Goal: Task Accomplishment & Management: Complete application form

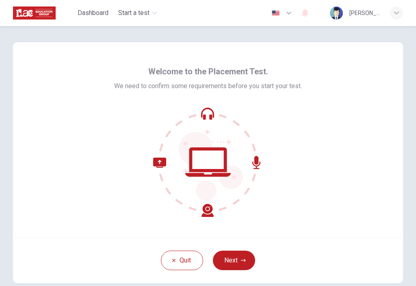
click at [235, 266] on button "Next" at bounding box center [234, 260] width 42 height 19
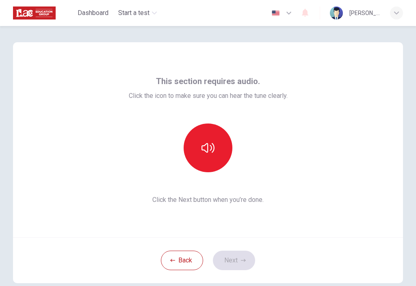
click at [217, 151] on button "button" at bounding box center [208, 147] width 49 height 49
click at [249, 263] on button "Next" at bounding box center [234, 260] width 42 height 19
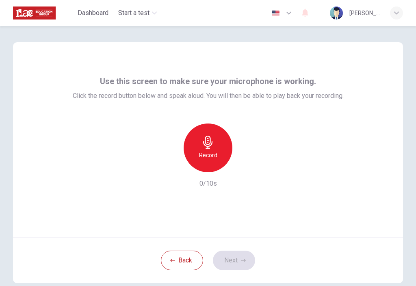
click at [204, 145] on icon "button" at bounding box center [207, 142] width 9 height 13
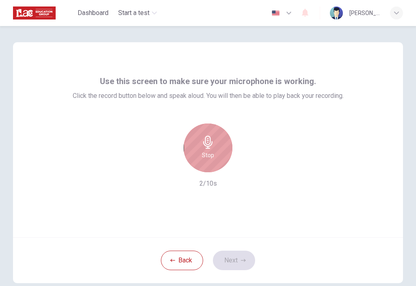
click at [214, 138] on icon "button" at bounding box center [207, 142] width 13 height 13
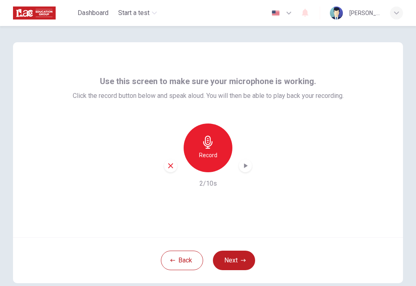
click at [165, 167] on div "button" at bounding box center [170, 165] width 13 height 13
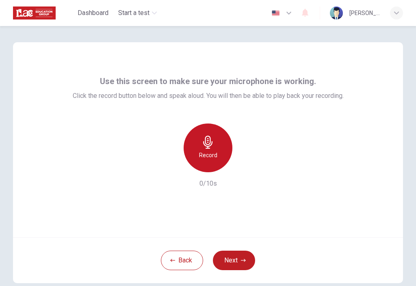
click at [206, 151] on h6 "Record" at bounding box center [208, 155] width 18 height 10
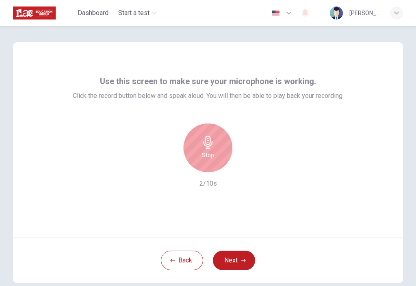
click at [208, 149] on div "Stop" at bounding box center [208, 147] width 49 height 49
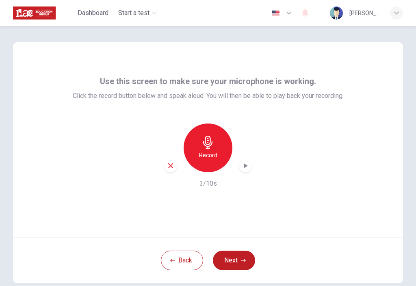
click at [244, 169] on icon "button" at bounding box center [245, 166] width 8 height 8
click at [235, 260] on button "Next" at bounding box center [234, 260] width 42 height 19
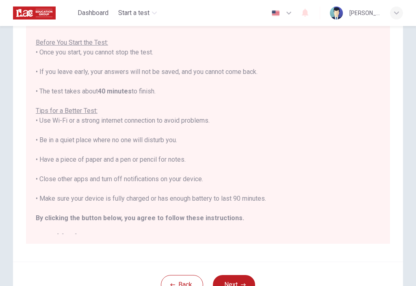
scroll to position [79, 0]
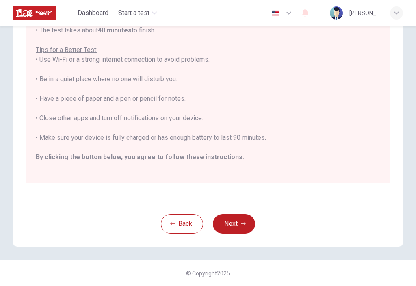
click at [236, 223] on button "Next" at bounding box center [234, 223] width 42 height 19
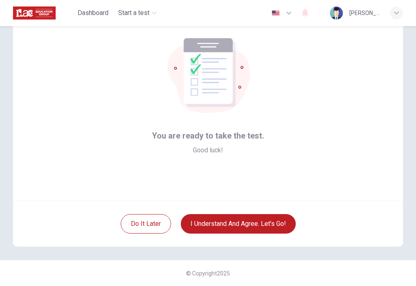
scroll to position [37, 0]
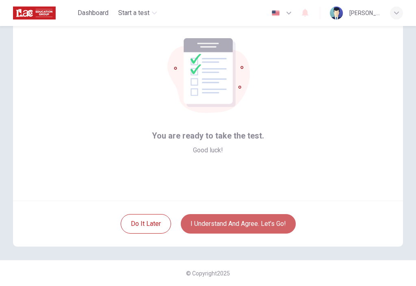
click at [223, 229] on button "I understand and agree. Let’s go!" at bounding box center [238, 223] width 115 height 19
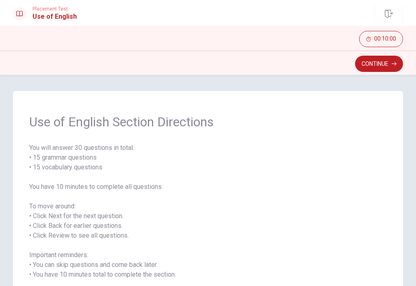
click at [394, 60] on button "Continue" at bounding box center [379, 64] width 48 height 16
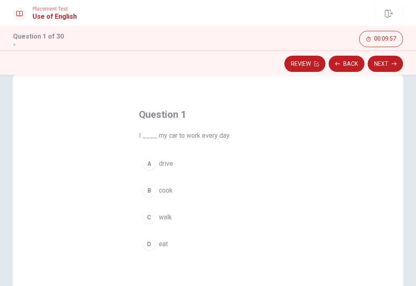
scroll to position [19, 0]
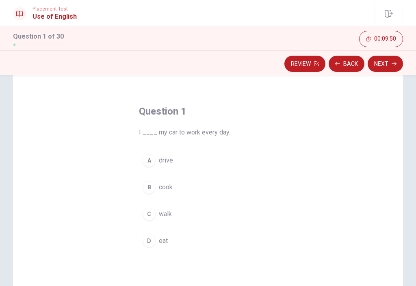
click at [150, 160] on div "A" at bounding box center [149, 160] width 13 height 13
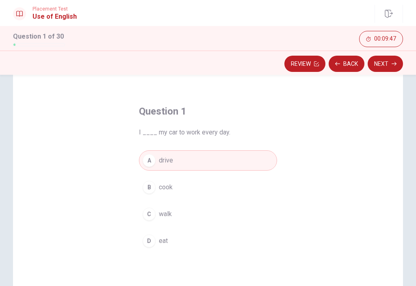
click at [395, 67] on button "Next" at bounding box center [385, 64] width 35 height 16
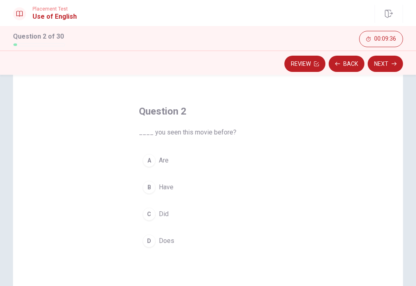
click at [143, 188] on div "B" at bounding box center [149, 187] width 13 height 13
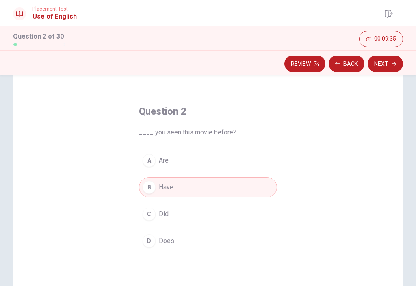
click at [395, 71] on button "Next" at bounding box center [385, 64] width 35 height 16
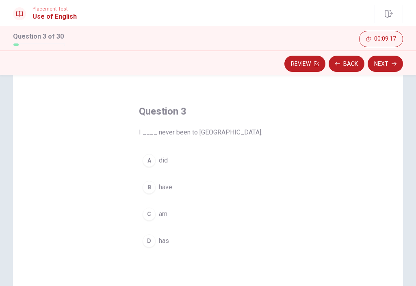
click at [151, 189] on div "B" at bounding box center [149, 187] width 13 height 13
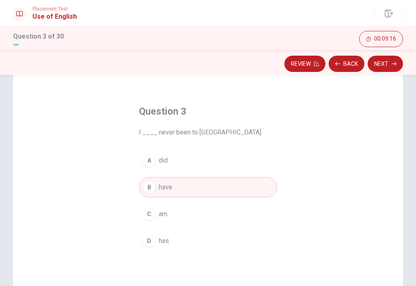
click at [158, 215] on button "C am" at bounding box center [208, 214] width 138 height 20
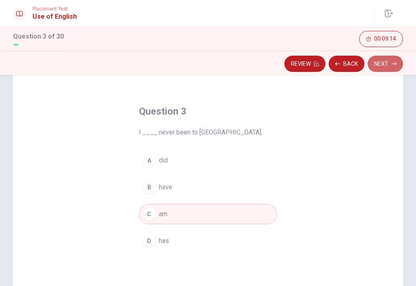
click at [390, 69] on button "Next" at bounding box center [385, 64] width 35 height 16
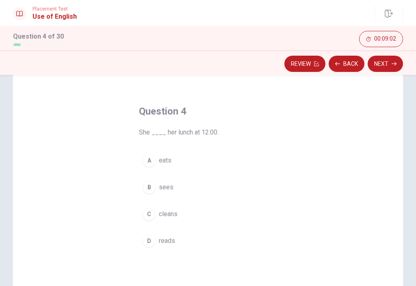
click at [146, 165] on div "A" at bounding box center [149, 160] width 13 height 13
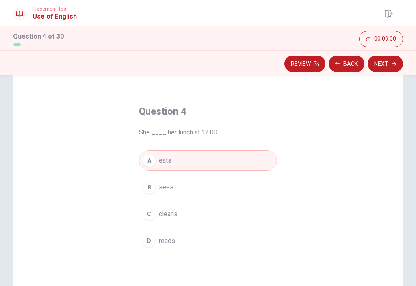
click at [400, 69] on button "Next" at bounding box center [385, 64] width 35 height 16
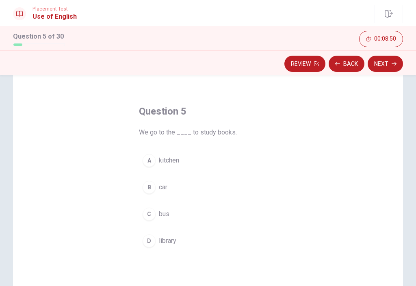
click at [149, 250] on button "D library" at bounding box center [208, 241] width 138 height 20
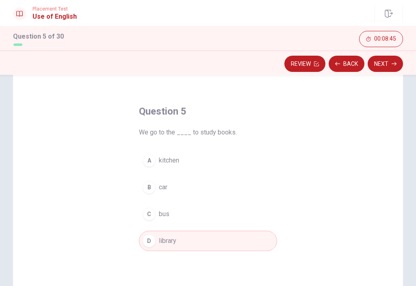
click at [403, 59] on div "Review Back Next" at bounding box center [208, 63] width 416 height 15
click at [391, 66] on button "Next" at bounding box center [385, 64] width 35 height 16
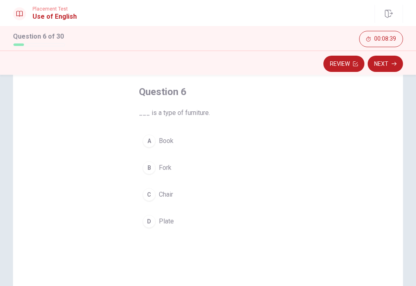
scroll to position [36, 0]
click at [158, 143] on button "A Book" at bounding box center [208, 144] width 138 height 20
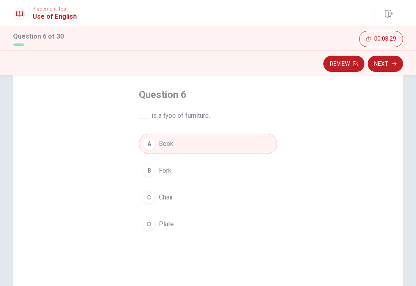
click at [397, 66] on button "Next" at bounding box center [385, 64] width 35 height 16
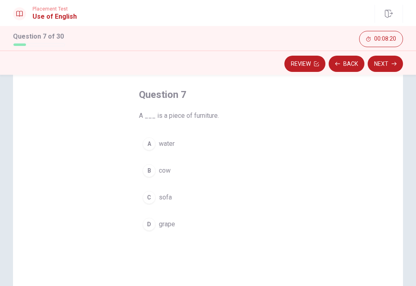
click at [154, 229] on button "D grape" at bounding box center [208, 224] width 138 height 20
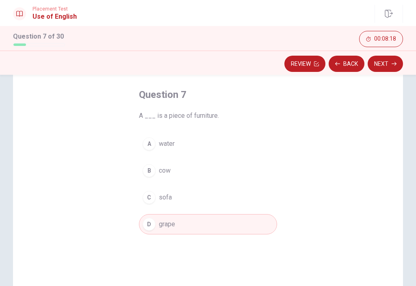
click at [393, 67] on button "Next" at bounding box center [385, 64] width 35 height 16
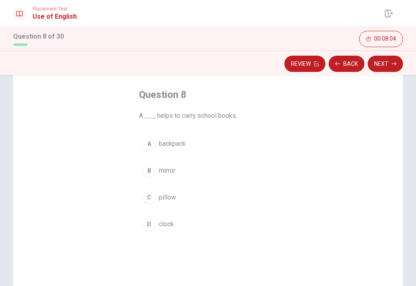
click at [149, 147] on div "A" at bounding box center [149, 143] width 13 height 13
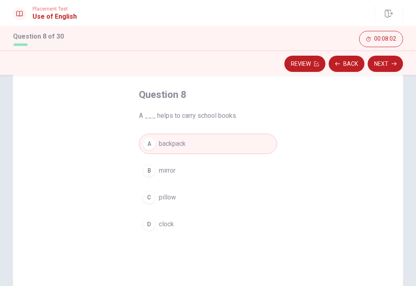
click at [392, 60] on button "Next" at bounding box center [385, 64] width 35 height 16
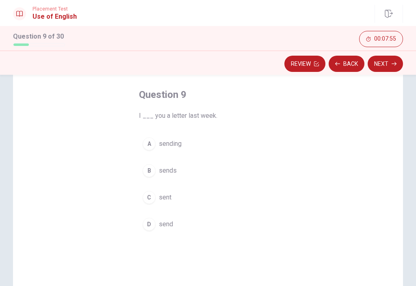
click at [150, 229] on div "D" at bounding box center [149, 224] width 13 height 13
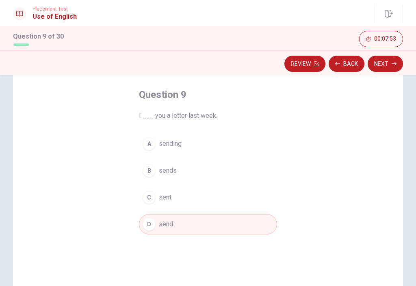
click at [165, 190] on button "C sent" at bounding box center [208, 197] width 138 height 20
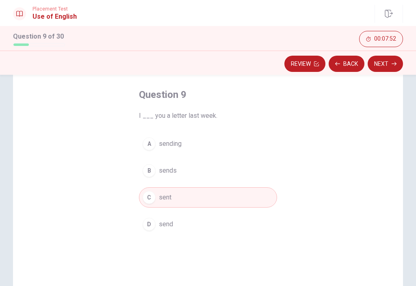
click at [174, 229] on button "D send" at bounding box center [208, 224] width 138 height 20
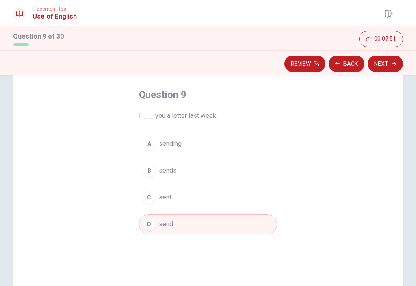
click at [373, 84] on div "Question 9 I ___ you a letter last week. A sending B sends C sent D send" at bounding box center [208, 196] width 390 height 282
click at [391, 60] on button "Next" at bounding box center [385, 64] width 35 height 16
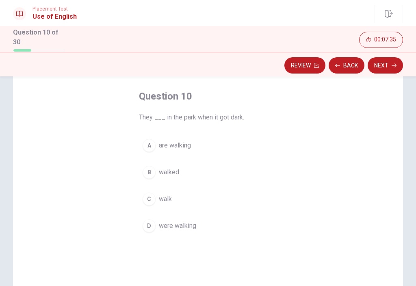
click at [153, 145] on div "A" at bounding box center [149, 145] width 13 height 13
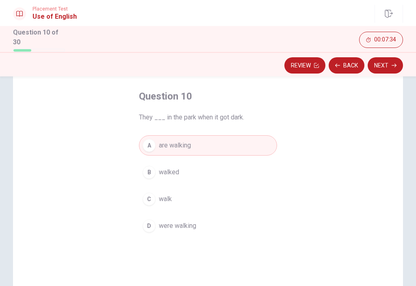
click at [385, 61] on button "Next" at bounding box center [385, 65] width 35 height 16
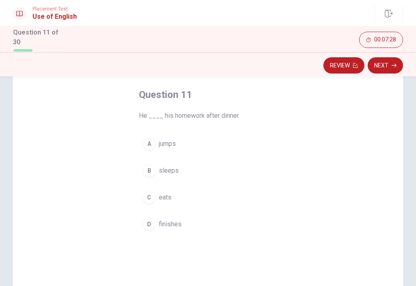
scroll to position [37, 0]
click at [151, 225] on div "D" at bounding box center [149, 224] width 13 height 13
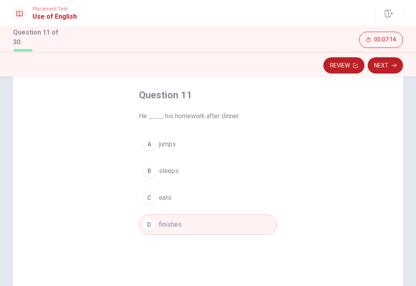
click at [388, 60] on button "Next" at bounding box center [385, 65] width 35 height 16
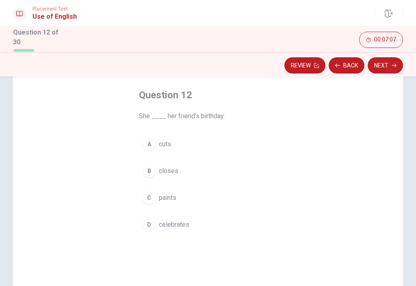
click at [171, 227] on span "celebrates" at bounding box center [174, 225] width 30 height 10
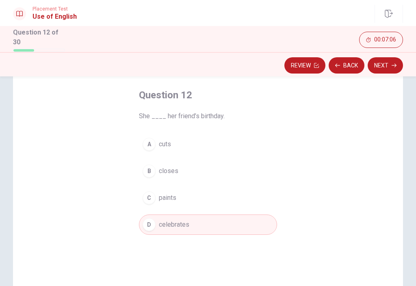
click at [385, 67] on button "Next" at bounding box center [385, 65] width 35 height 16
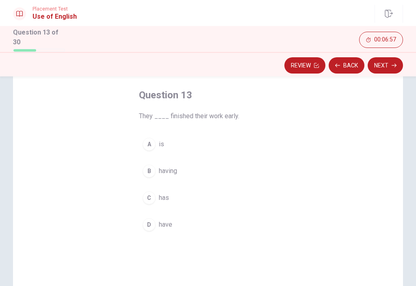
click at [154, 225] on div "D" at bounding box center [149, 224] width 13 height 13
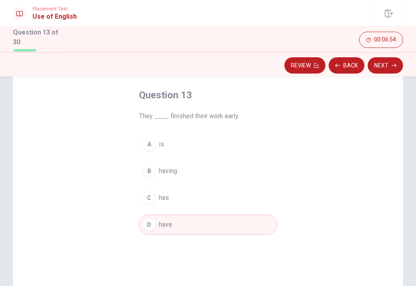
click at [385, 66] on button "Next" at bounding box center [385, 65] width 35 height 16
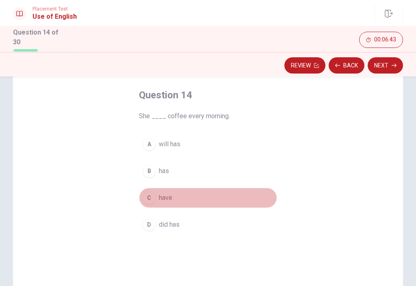
click at [164, 199] on span "have" at bounding box center [165, 198] width 13 height 10
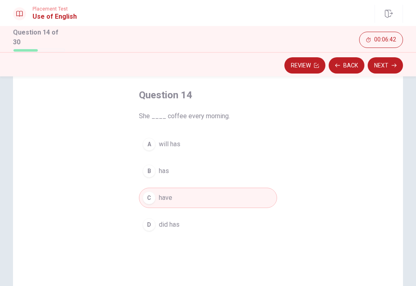
click at [377, 63] on button "Next" at bounding box center [385, 65] width 35 height 16
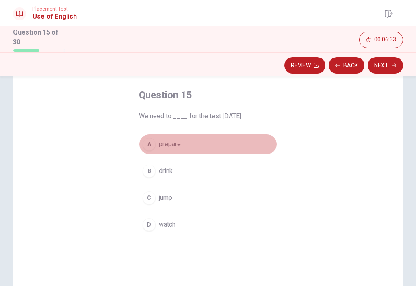
click at [156, 134] on button "A prepare" at bounding box center [208, 144] width 138 height 20
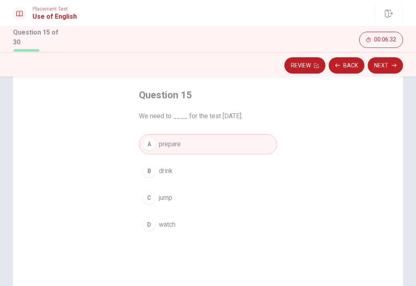
click at [384, 65] on button "Next" at bounding box center [385, 65] width 35 height 16
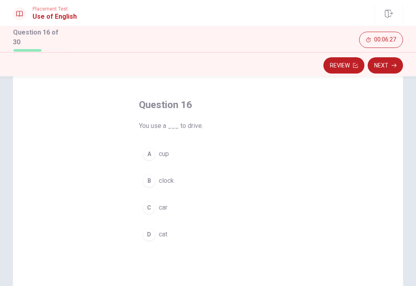
scroll to position [29, 0]
click at [155, 205] on div "C" at bounding box center [149, 205] width 13 height 13
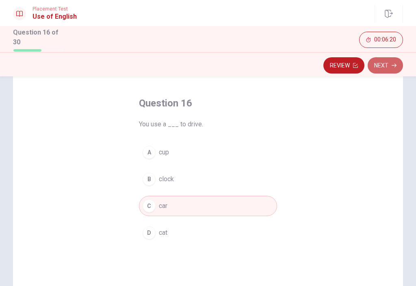
click at [383, 64] on button "Next" at bounding box center [385, 65] width 35 height 16
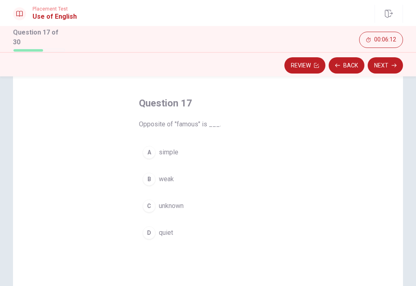
click at [155, 238] on button "D quiet" at bounding box center [208, 233] width 138 height 20
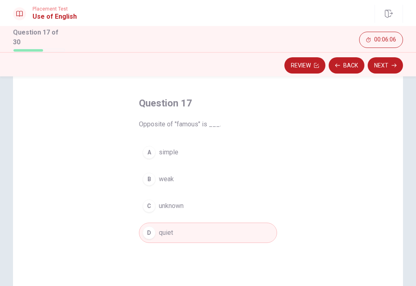
click at [392, 63] on icon "button" at bounding box center [394, 65] width 5 height 5
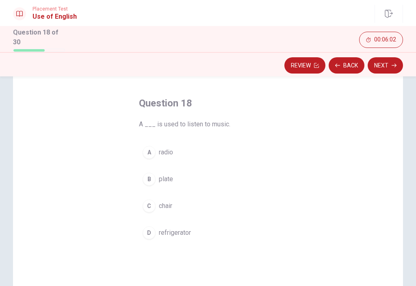
click at [157, 152] on button "A radio" at bounding box center [208, 152] width 138 height 20
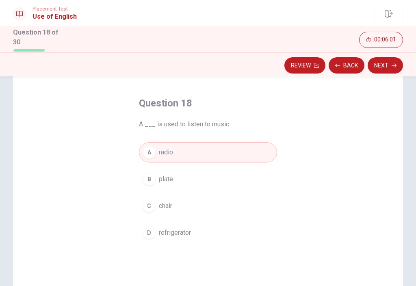
click at [382, 67] on button "Next" at bounding box center [385, 65] width 35 height 16
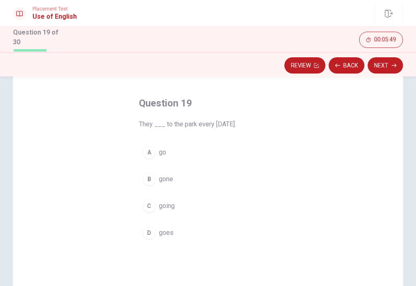
click at [154, 177] on div "B" at bounding box center [149, 179] width 13 height 13
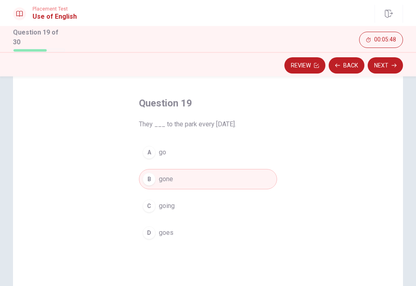
click at [392, 60] on button "Next" at bounding box center [385, 65] width 35 height 16
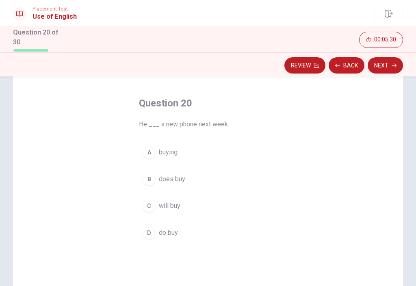
click at [148, 208] on div "C" at bounding box center [149, 205] width 13 height 13
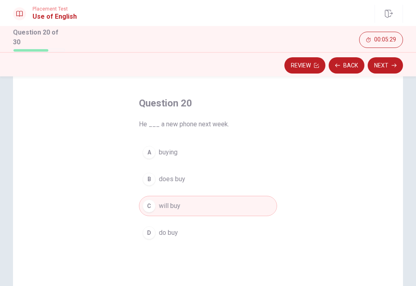
click at [160, 240] on button "D do buy" at bounding box center [208, 233] width 138 height 20
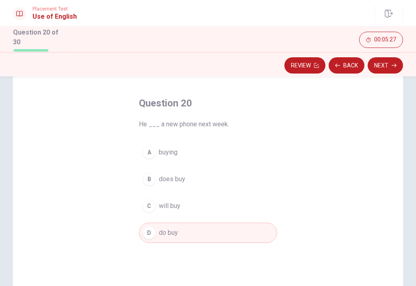
click at [388, 70] on button "Next" at bounding box center [385, 65] width 35 height 16
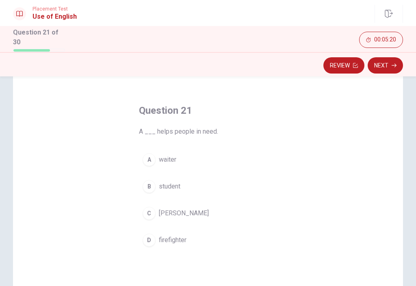
scroll to position [24, 0]
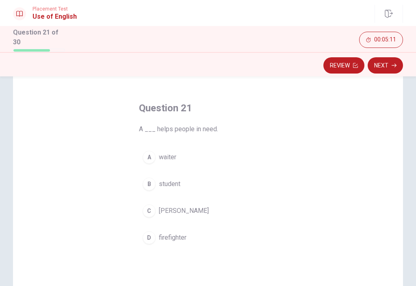
click at [149, 181] on div "B" at bounding box center [149, 184] width 13 height 13
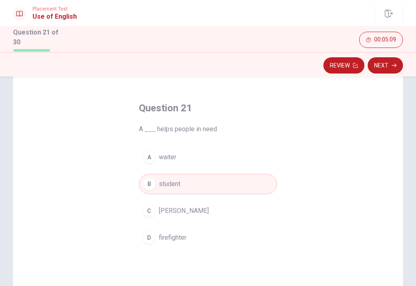
click at [389, 70] on button "Next" at bounding box center [385, 65] width 35 height 16
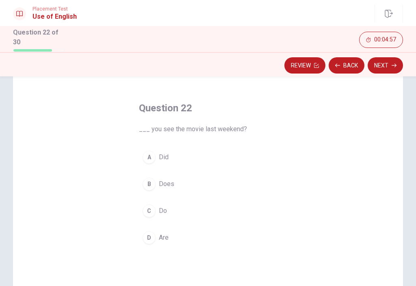
click at [152, 210] on div "C" at bounding box center [149, 210] width 13 height 13
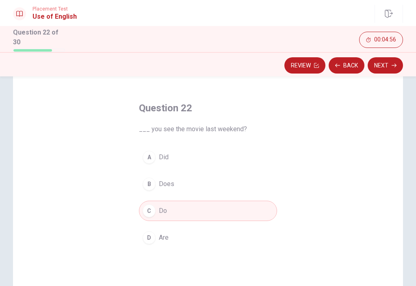
click at [395, 68] on button "Next" at bounding box center [385, 65] width 35 height 16
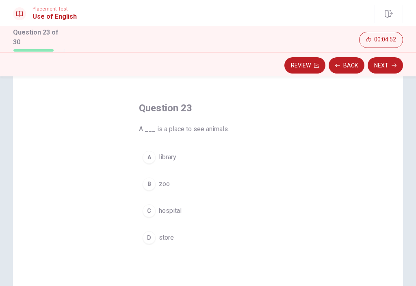
click at [146, 238] on div "D" at bounding box center [149, 237] width 13 height 13
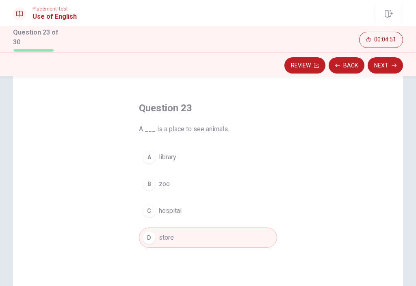
click at [149, 210] on div "C" at bounding box center [149, 210] width 13 height 13
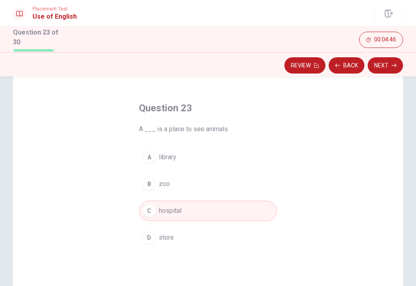
click at [165, 186] on span "zoo" at bounding box center [164, 184] width 11 height 10
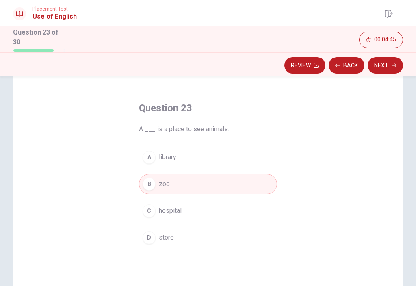
click at [386, 59] on button "Next" at bounding box center [385, 65] width 35 height 16
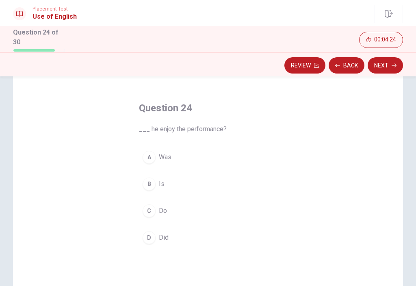
click at [148, 182] on div "B" at bounding box center [149, 184] width 13 height 13
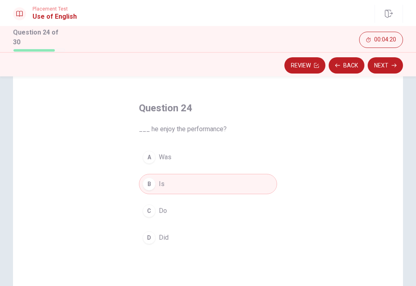
click at [387, 63] on button "Next" at bounding box center [385, 65] width 35 height 16
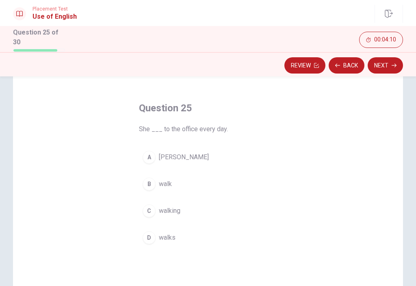
click at [169, 233] on span "walks" at bounding box center [167, 238] width 17 height 10
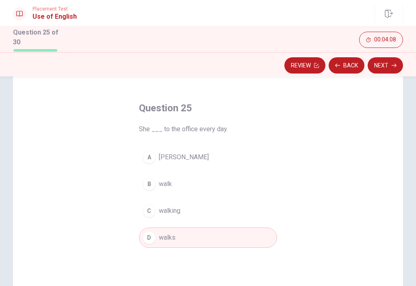
click at [398, 67] on button "Next" at bounding box center [385, 65] width 35 height 16
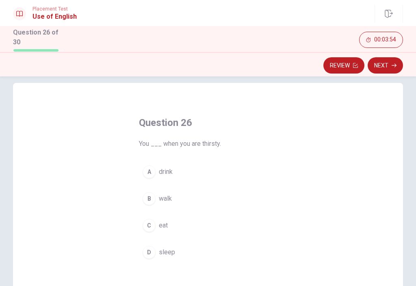
scroll to position [11, 0]
click at [160, 226] on span "eat" at bounding box center [163, 225] width 9 height 10
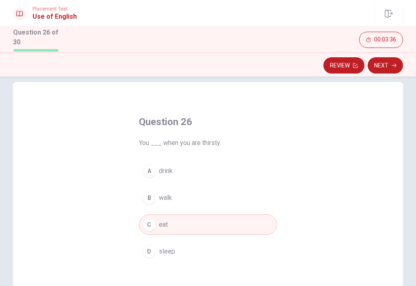
click at [390, 60] on button "Next" at bounding box center [385, 65] width 35 height 16
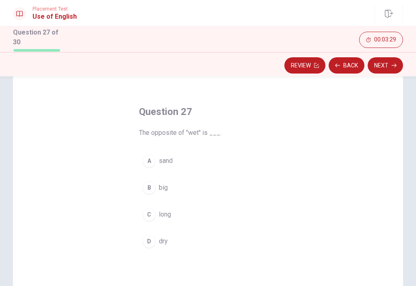
scroll to position [20, 0]
click at [149, 217] on div "C" at bounding box center [149, 214] width 13 height 13
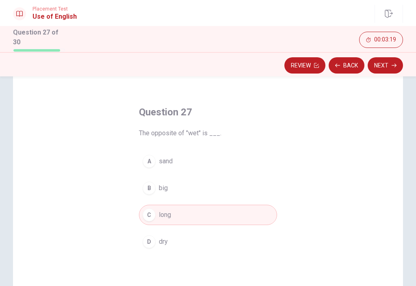
click at [395, 63] on icon "button" at bounding box center [394, 65] width 5 height 4
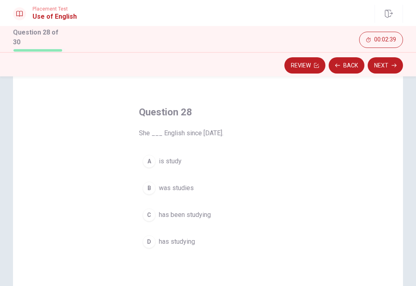
click at [152, 157] on div "A" at bounding box center [149, 161] width 13 height 13
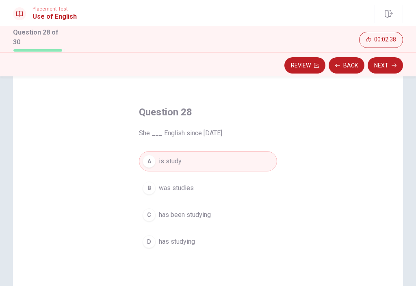
click at [387, 63] on button "Next" at bounding box center [385, 65] width 35 height 16
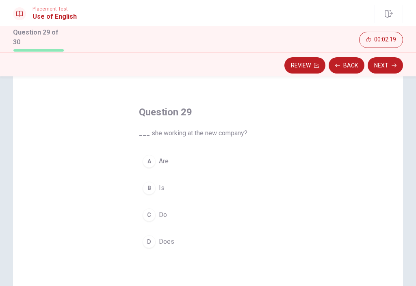
click at [148, 188] on div "B" at bounding box center [149, 188] width 13 height 13
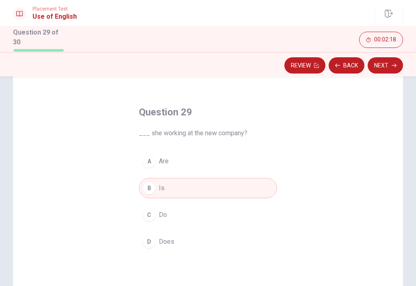
click at [389, 61] on button "Next" at bounding box center [385, 65] width 35 height 16
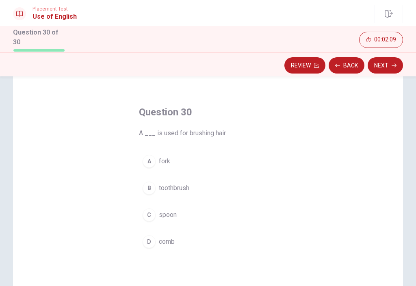
click at [157, 194] on button "B toothbrush" at bounding box center [208, 188] width 138 height 20
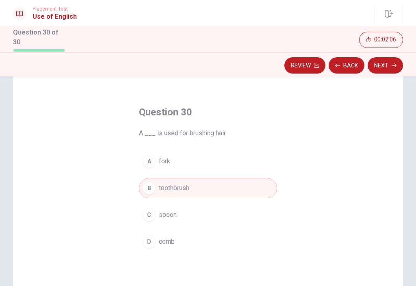
click at [153, 161] on div "A" at bounding box center [149, 161] width 13 height 13
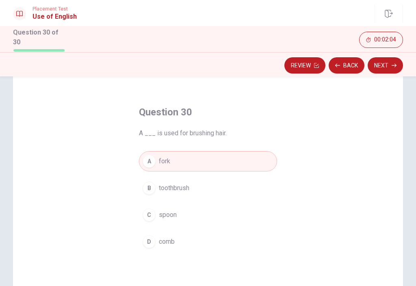
click at [163, 244] on span "comb" at bounding box center [167, 242] width 16 height 10
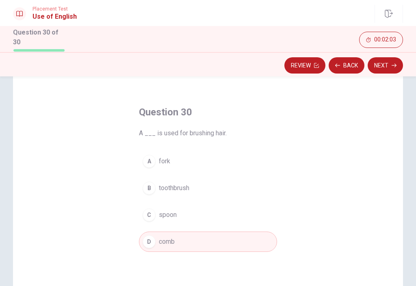
click at [386, 65] on button "Next" at bounding box center [385, 65] width 35 height 16
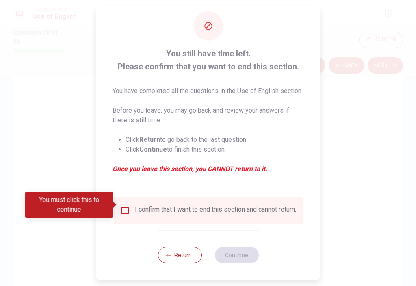
scroll to position [27, 0]
click at [136, 206] on div "I confirm that I want to end this section and cannot return." at bounding box center [215, 211] width 161 height 10
click at [128, 206] on input "You must click this to continue" at bounding box center [125, 211] width 10 height 10
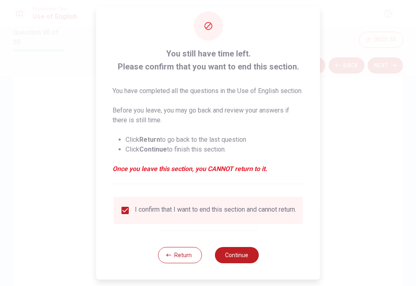
click at [248, 256] on button "Continue" at bounding box center [236, 255] width 44 height 16
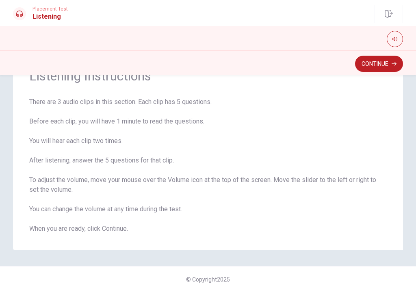
scroll to position [40, 0]
click at [392, 63] on icon "button" at bounding box center [394, 63] width 5 height 5
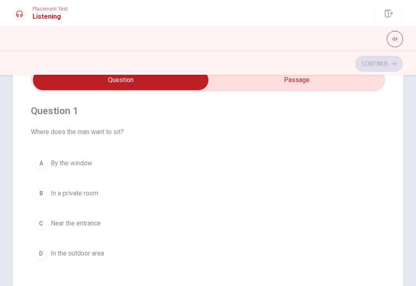
scroll to position [0, 0]
type input "7"
click at [314, 82] on input "checkbox" at bounding box center [120, 80] width 531 height 20
checkbox input "true"
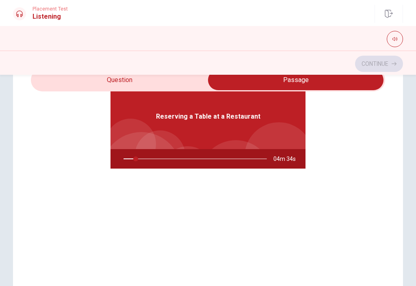
scroll to position [13, 0]
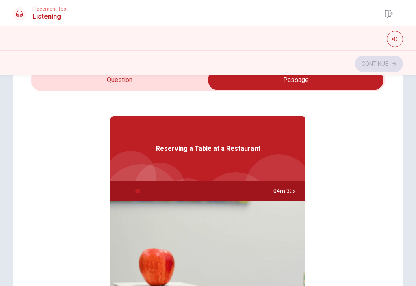
type input "10"
click at [89, 84] on input "checkbox" at bounding box center [295, 80] width 531 height 20
checkbox input "false"
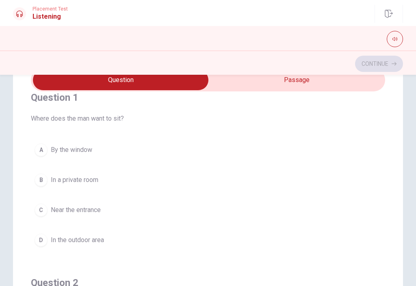
type input "11"
click at [315, 83] on input "checkbox" at bounding box center [120, 80] width 531 height 20
checkbox input "true"
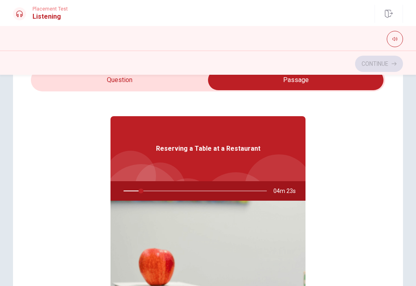
type input "12"
click at [76, 82] on input "checkbox" at bounding box center [295, 80] width 531 height 20
checkbox input "false"
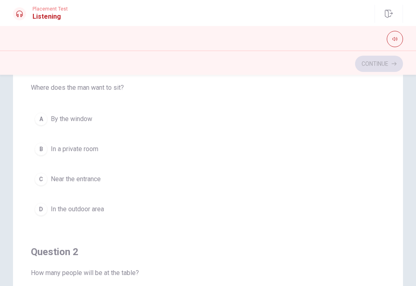
scroll to position [71, 0]
click at [43, 205] on div "D" at bounding box center [41, 208] width 13 height 13
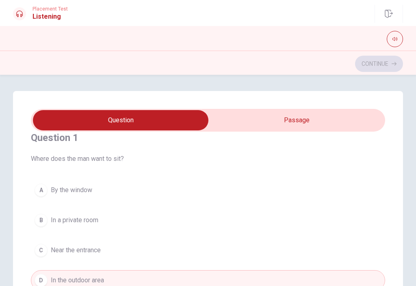
scroll to position [0, 0]
type input "15"
click at [307, 129] on input "checkbox" at bounding box center [120, 120] width 531 height 20
checkbox input "true"
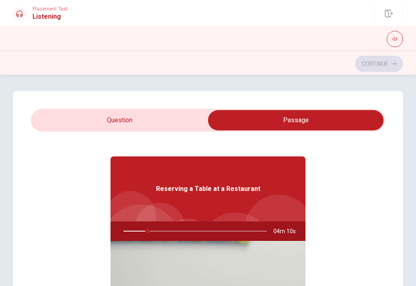
click at [130, 233] on div at bounding box center [194, 230] width 160 height 19
click at [129, 232] on div at bounding box center [194, 230] width 160 height 19
type input "17"
click at [91, 118] on input "checkbox" at bounding box center [295, 120] width 531 height 20
checkbox input "false"
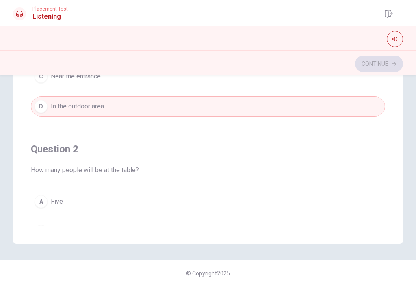
scroll to position [174, 0]
click at [39, 206] on div "A" at bounding box center [41, 201] width 13 height 13
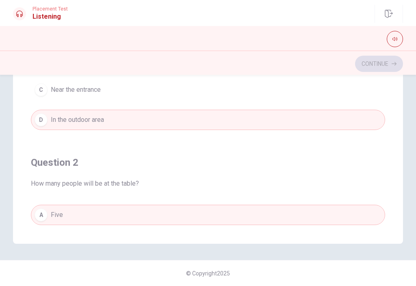
scroll to position [0, 0]
click at [54, 208] on button "A Five" at bounding box center [208, 215] width 354 height 20
click at [398, 69] on div "Continue" at bounding box center [208, 63] width 390 height 15
click at [396, 67] on div "Continue" at bounding box center [208, 63] width 390 height 15
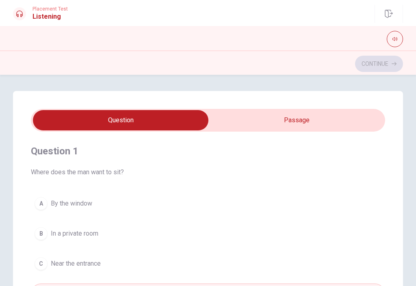
scroll to position [-1, 0]
type input "23"
click at [325, 118] on input "checkbox" at bounding box center [120, 120] width 531 height 20
checkbox input "true"
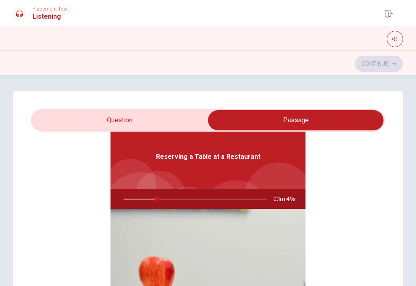
scroll to position [45, 0]
click at [188, 200] on div at bounding box center [194, 198] width 160 height 19
click at [182, 200] on div at bounding box center [194, 198] width 160 height 19
click at [394, 38] on icon "button" at bounding box center [394, 39] width 5 height 4
type input "26"
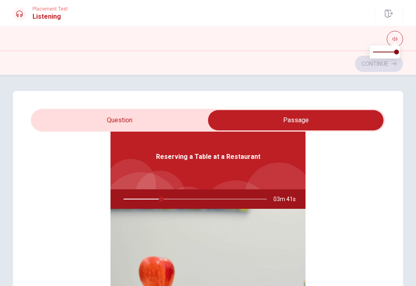
click at [72, 118] on input "checkbox" at bounding box center [295, 120] width 531 height 20
checkbox input "false"
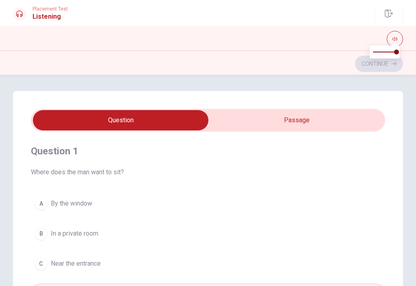
scroll to position [0, 0]
type input "28"
click at [327, 117] on input "checkbox" at bounding box center [120, 120] width 531 height 20
checkbox input "true"
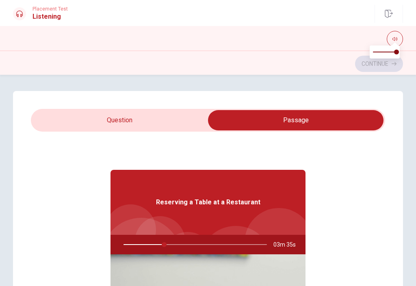
type input "29"
click at [71, 117] on input "checkbox" at bounding box center [295, 120] width 531 height 20
checkbox input "false"
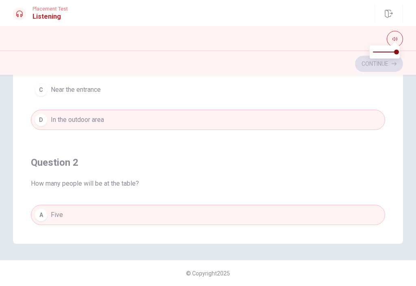
scroll to position [174, 0]
click at [52, 219] on span "Five" at bounding box center [57, 215] width 12 height 10
click at [45, 207] on button "A Five" at bounding box center [208, 215] width 354 height 20
click at [41, 211] on div "A" at bounding box center [41, 214] width 13 height 13
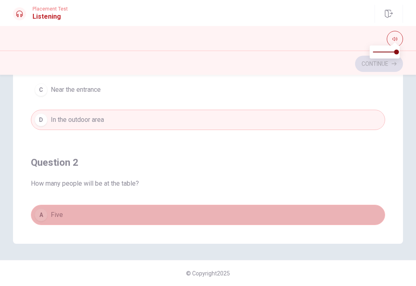
click at [46, 217] on div "A" at bounding box center [41, 214] width 13 height 13
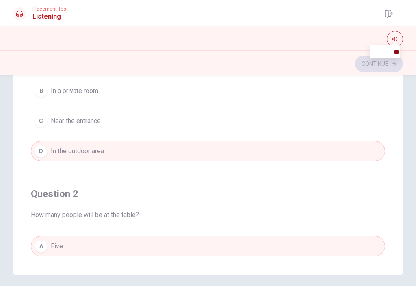
scroll to position [147, 0]
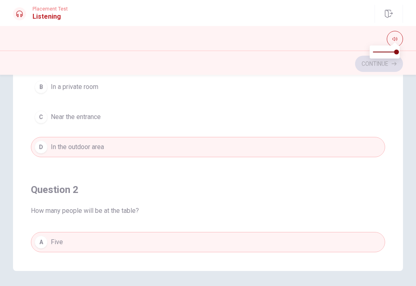
click at [48, 232] on button "A Five" at bounding box center [208, 242] width 354 height 20
click at [29, 201] on div "Question 1 Where does the man want to sit? A By the window B In a private room …" at bounding box center [208, 107] width 390 height 327
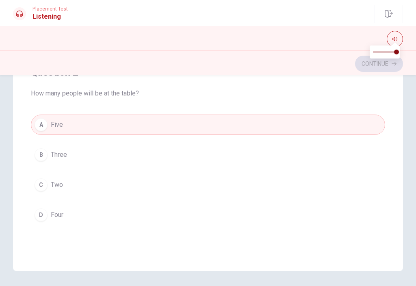
scroll to position [120, 0]
click at [42, 210] on div "D" at bounding box center [41, 212] width 13 height 13
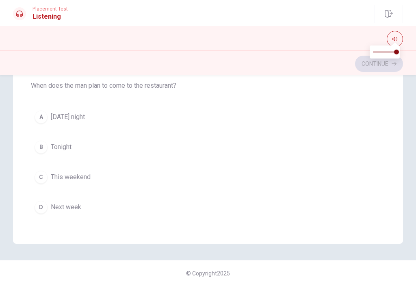
scroll to position [282, 0]
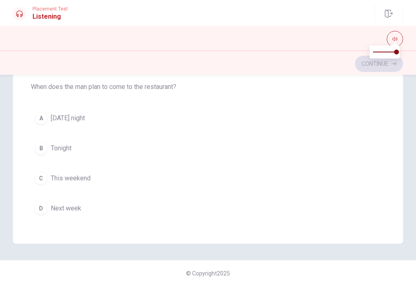
click at [38, 116] on div "A" at bounding box center [41, 118] width 13 height 13
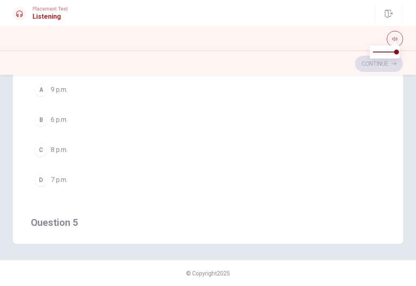
scroll to position [496, 0]
click at [41, 180] on div "D" at bounding box center [41, 179] width 13 height 13
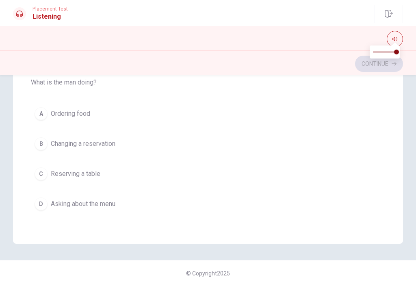
scroll to position [656, 0]
click at [38, 176] on div "C" at bounding box center [41, 174] width 13 height 13
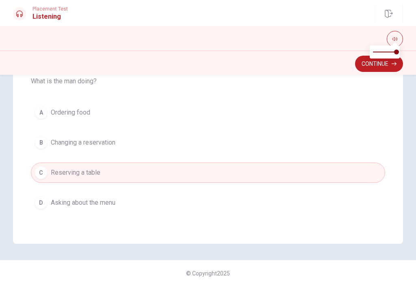
scroll to position [658, 0]
click at [392, 67] on button "Continue" at bounding box center [379, 64] width 48 height 16
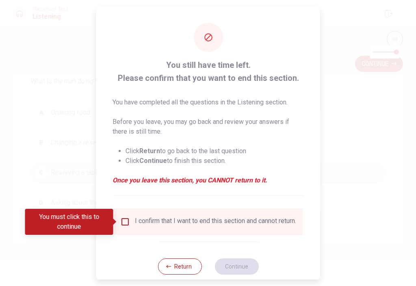
click at [123, 224] on input "You must click this to continue" at bounding box center [125, 222] width 10 height 10
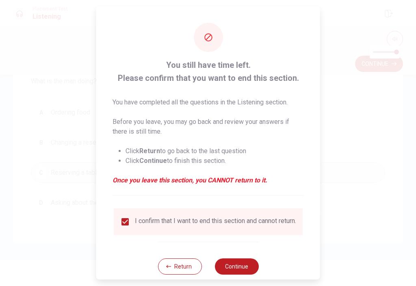
click at [236, 271] on button "Continue" at bounding box center [236, 266] width 44 height 16
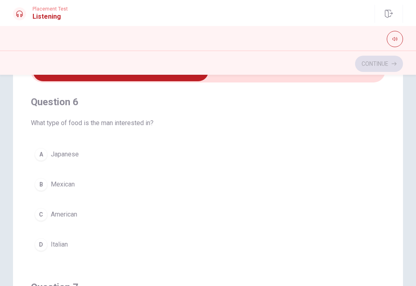
scroll to position [26, 0]
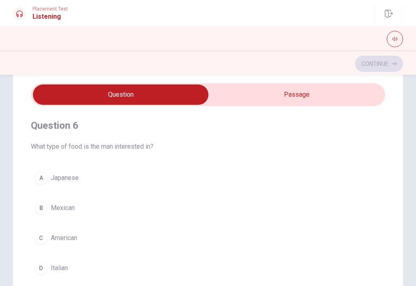
click at [328, 87] on input "checkbox" at bounding box center [120, 94] width 531 height 20
checkbox input "true"
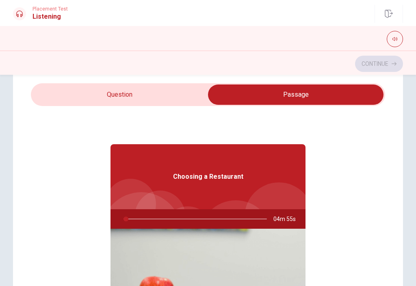
type input "2"
click at [62, 90] on input "checkbox" at bounding box center [295, 94] width 531 height 20
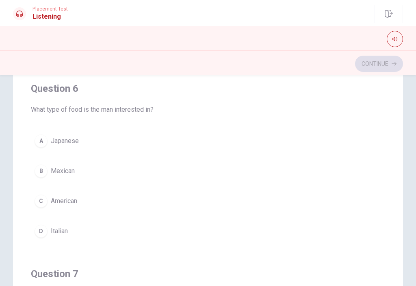
scroll to position [63, 0]
click at [382, 66] on div "Continue" at bounding box center [208, 63] width 390 height 15
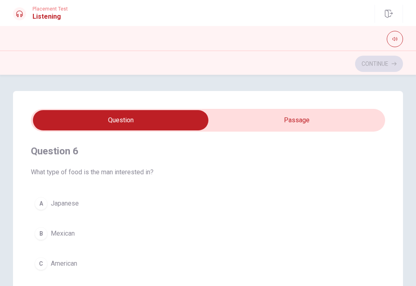
scroll to position [0, 0]
click at [339, 118] on input "checkbox" at bounding box center [120, 120] width 531 height 20
checkbox input "true"
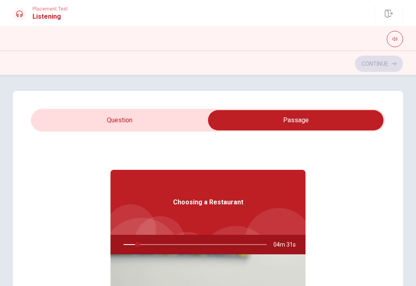
type input "10"
click at [78, 121] on input "checkbox" at bounding box center [295, 120] width 531 height 20
checkbox input "false"
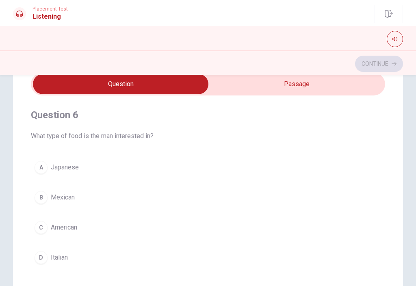
scroll to position [36, 0]
type input "22"
click at [249, 91] on input "checkbox" at bounding box center [120, 84] width 531 height 20
checkbox input "true"
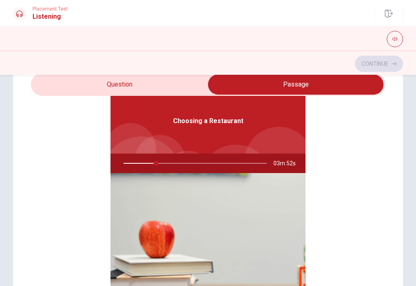
type input "23"
click at [76, 87] on input "checkbox" at bounding box center [295, 84] width 531 height 20
checkbox input "false"
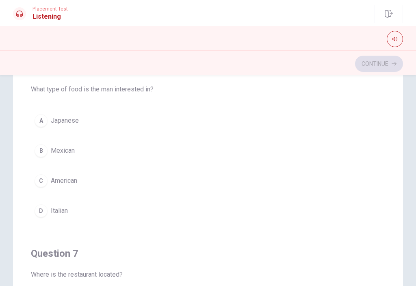
scroll to position [0, 0]
click at [58, 208] on span "Italian" at bounding box center [59, 211] width 17 height 10
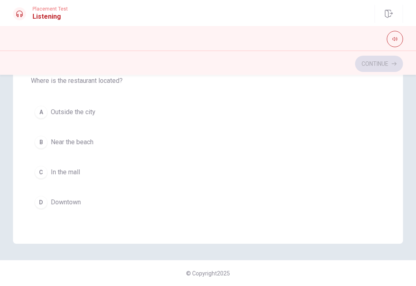
scroll to position [103, 0]
click at [43, 206] on div "D" at bounding box center [41, 201] width 13 height 13
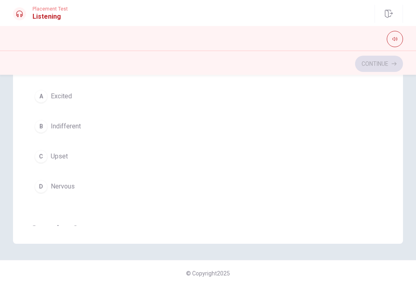
scroll to position [305, 0]
click at [50, 152] on button "C Upset" at bounding box center [208, 155] width 354 height 20
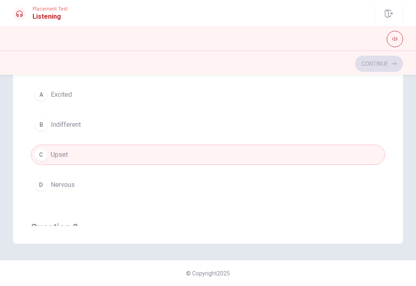
click at [50, 129] on button "B Indifferent" at bounding box center [208, 125] width 354 height 20
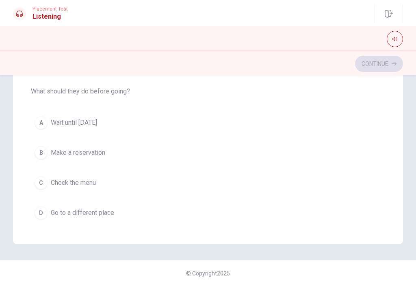
scroll to position [463, 0]
click at [41, 153] on div "B" at bounding box center [41, 152] width 13 height 13
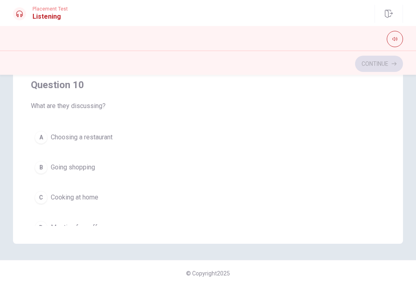
scroll to position [631, 0]
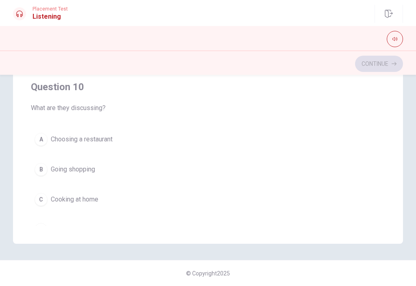
click at [49, 140] on button "A Choosing a restaurant" at bounding box center [208, 139] width 354 height 20
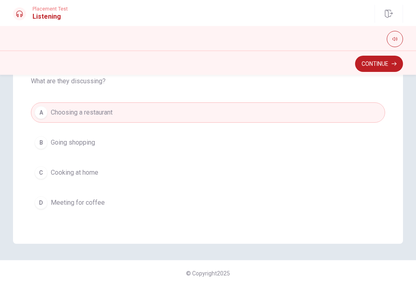
scroll to position [658, 0]
click at [388, 66] on button "Continue" at bounding box center [379, 64] width 48 height 16
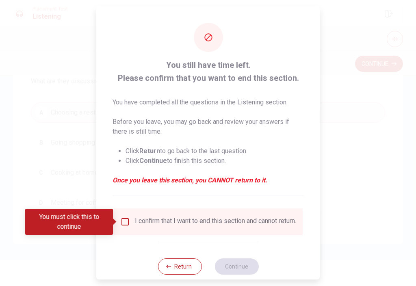
click at [122, 226] on input "You must click this to continue" at bounding box center [125, 222] width 10 height 10
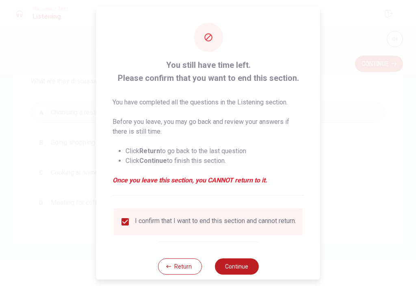
click at [234, 273] on button "Continue" at bounding box center [236, 266] width 44 height 16
